Goal: Check status: Check status

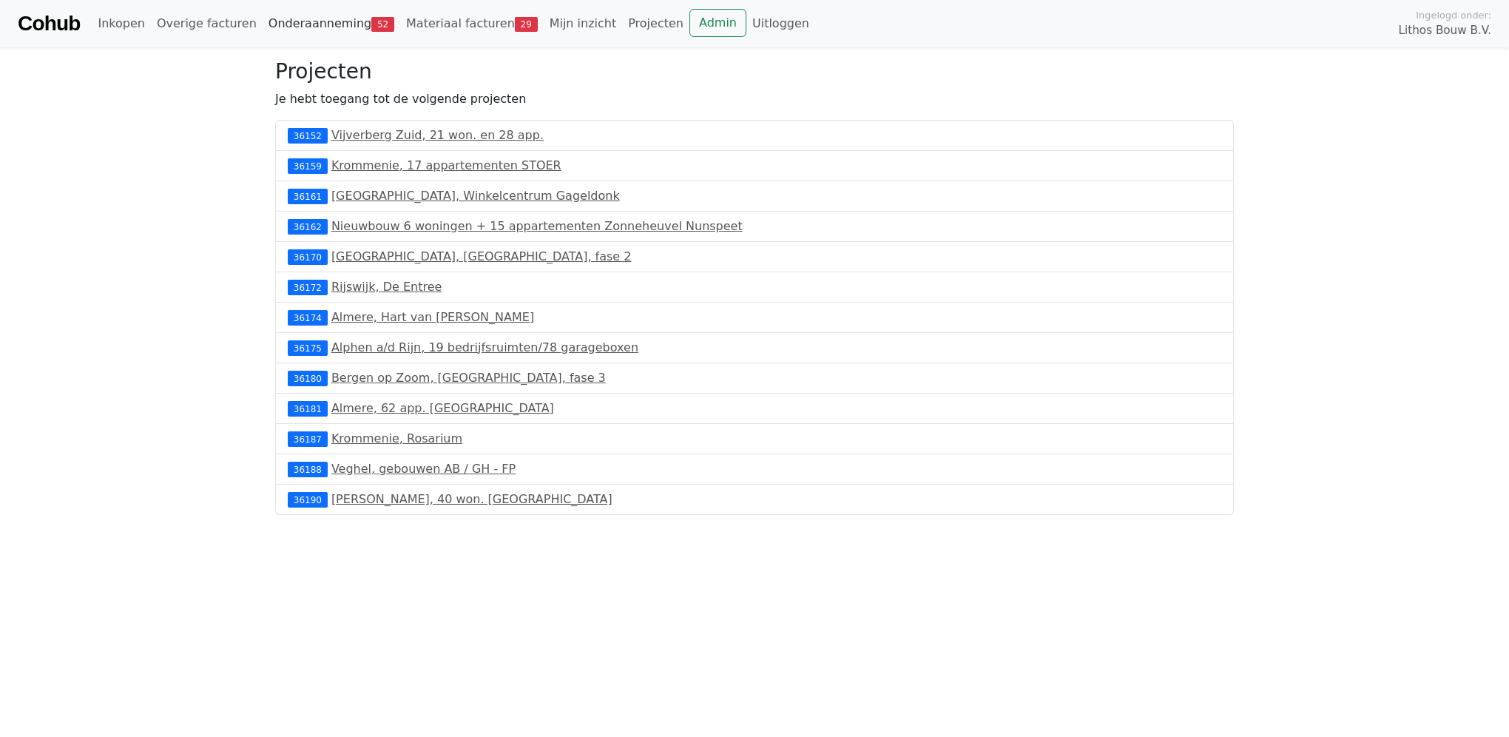
click at [293, 21] on link "Onderaanneming 52" at bounding box center [332, 24] width 138 height 30
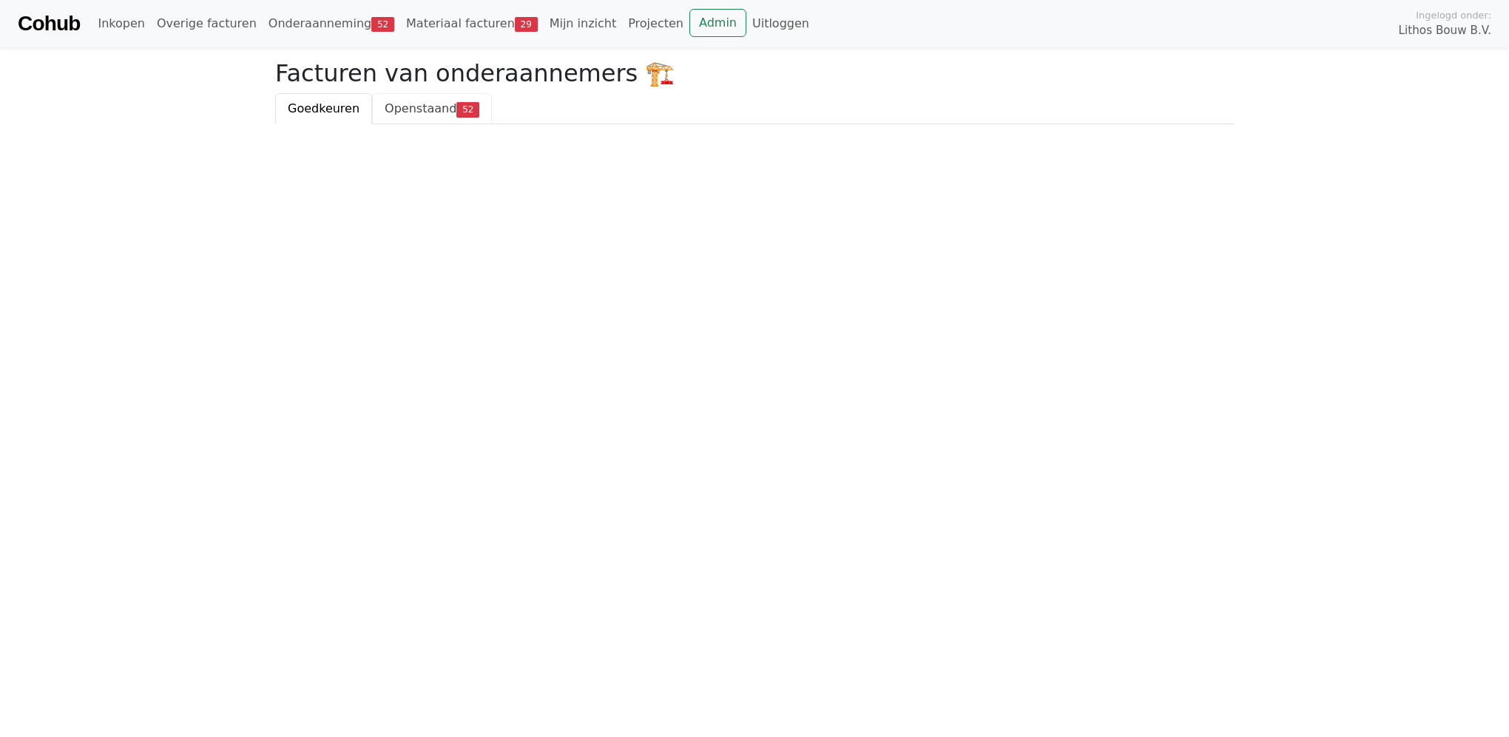
click at [385, 106] on span "Openstaand" at bounding box center [421, 108] width 72 height 14
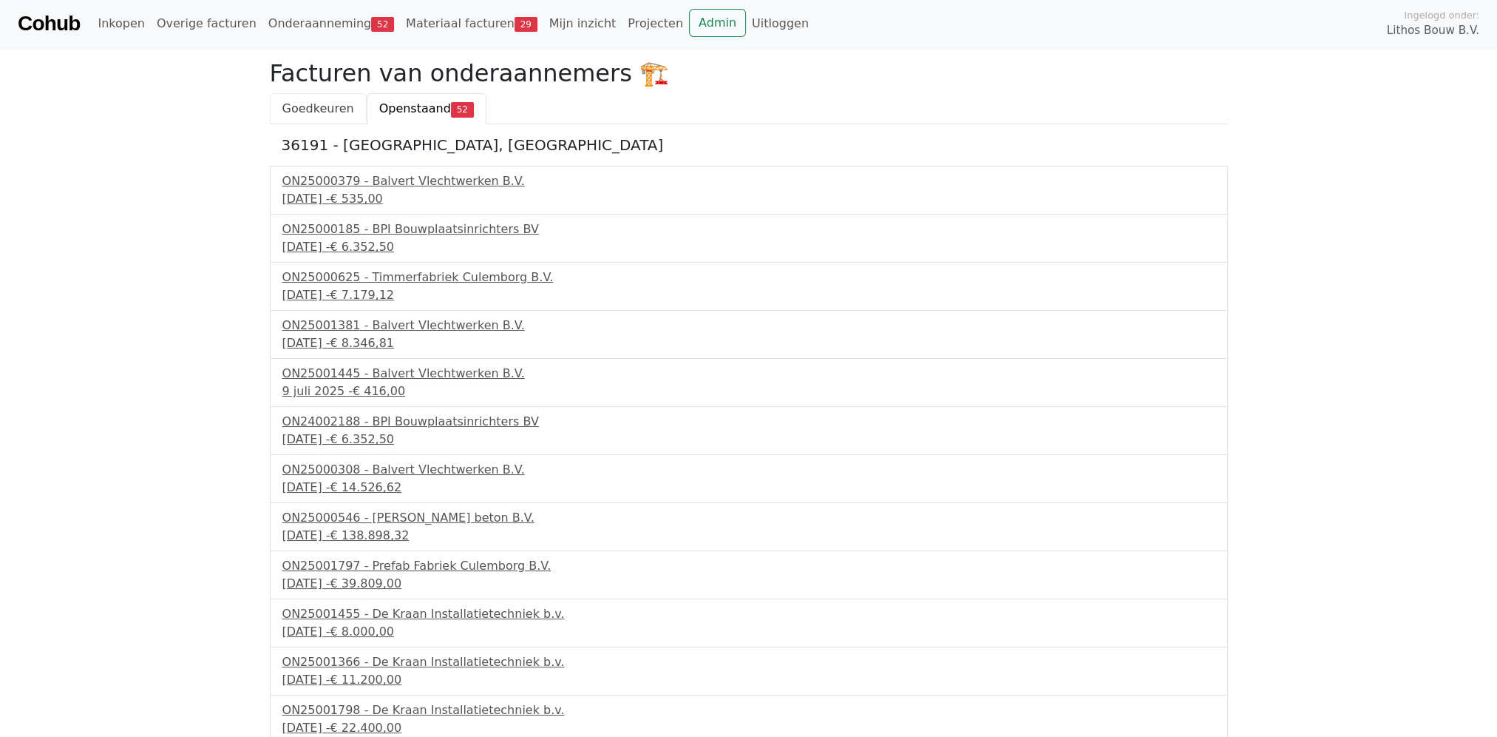
click at [300, 104] on span "Goedkeuren" at bounding box center [318, 108] width 72 height 14
